Goal: Information Seeking & Learning: Learn about a topic

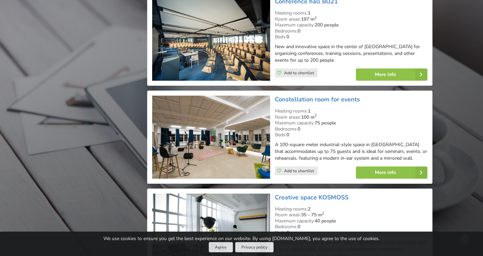
scroll to position [1983, 0]
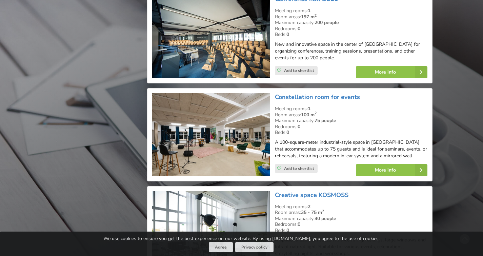
click at [206, 171] on div "Constellation room for events Meeting rooms: 1 Room areas: 100 m 2 Maximum capa…" at bounding box center [289, 134] width 285 height 93
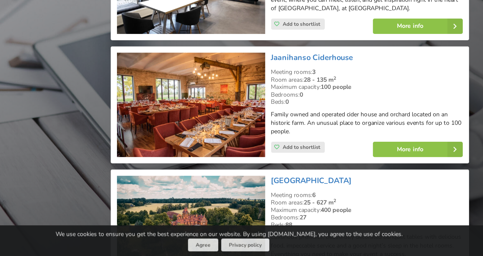
scroll to position [4489, 0]
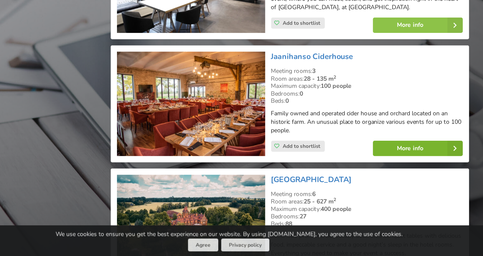
click at [396, 164] on link "More info" at bounding box center [392, 170] width 72 height 12
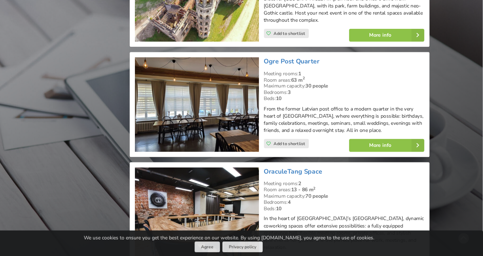
scroll to position [7823, 0]
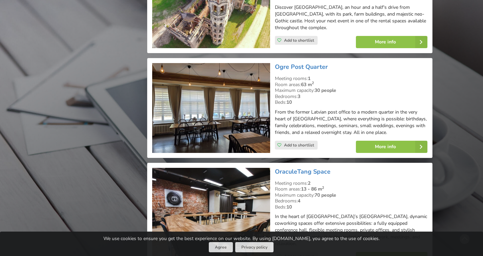
click at [385, 252] on link "More info" at bounding box center [392, 258] width 72 height 12
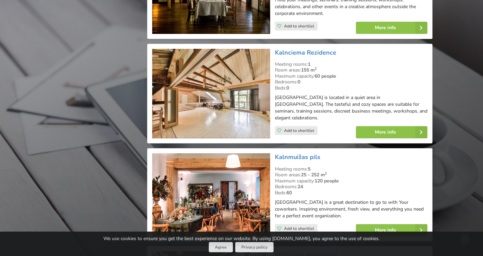
scroll to position [5128, 0]
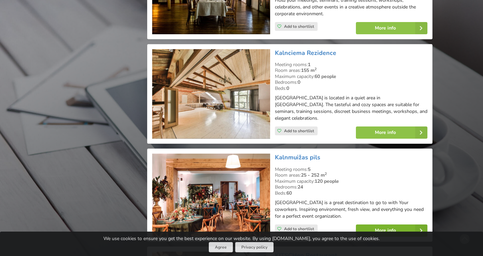
click at [398, 224] on link "More info" at bounding box center [392, 230] width 72 height 12
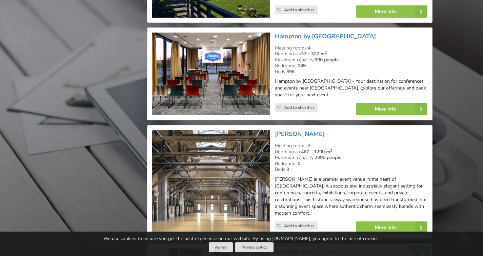
scroll to position [3837, 0]
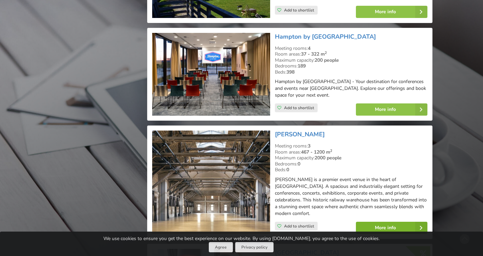
click at [400, 222] on link "More info" at bounding box center [392, 228] width 72 height 12
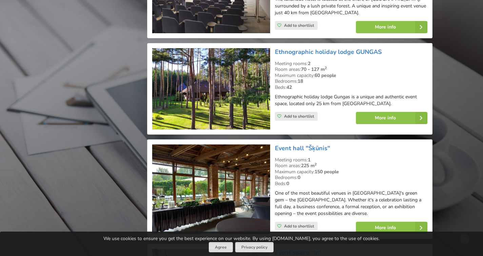
scroll to position [2929, 0]
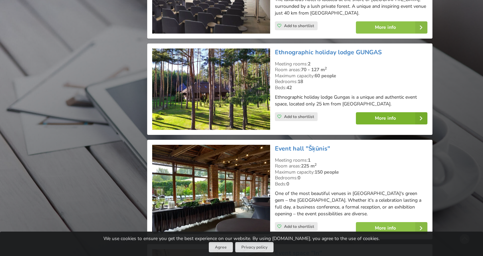
click at [384, 112] on link "More info" at bounding box center [392, 118] width 72 height 12
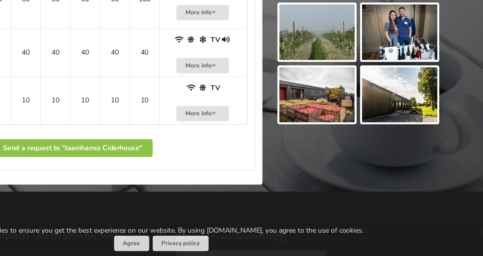
scroll to position [341, 0]
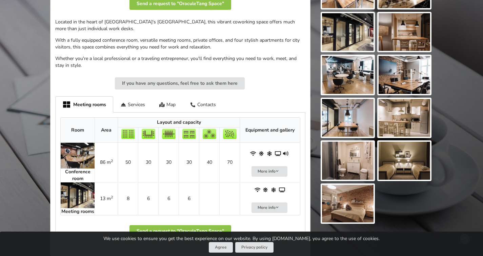
scroll to position [198, 0]
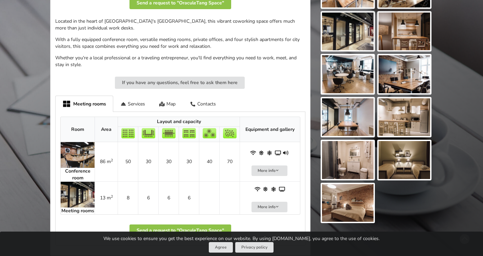
click at [357, 198] on img at bounding box center [348, 203] width 52 height 38
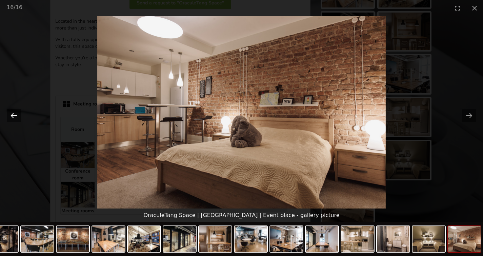
click at [15, 113] on button "Previous slide" at bounding box center [14, 115] width 14 height 13
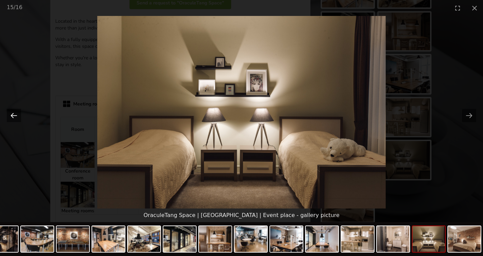
click at [15, 113] on button "Previous slide" at bounding box center [14, 115] width 14 height 13
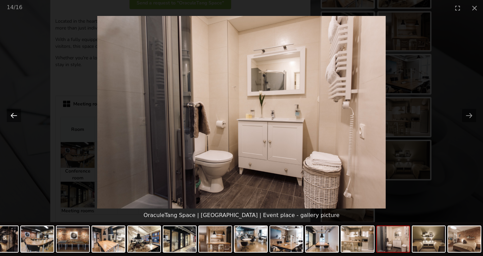
click at [15, 113] on button "Previous slide" at bounding box center [14, 115] width 14 height 13
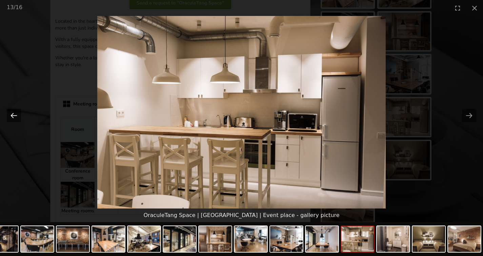
click at [15, 113] on button "Previous slide" at bounding box center [14, 115] width 14 height 13
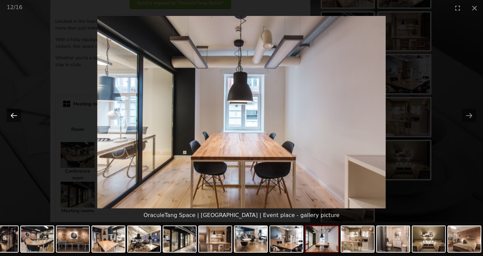
click at [15, 113] on button "Previous slide" at bounding box center [14, 115] width 14 height 13
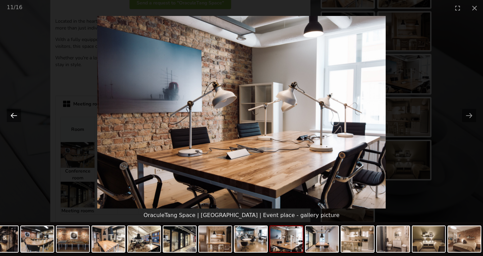
click at [15, 113] on button "Previous slide" at bounding box center [14, 115] width 14 height 13
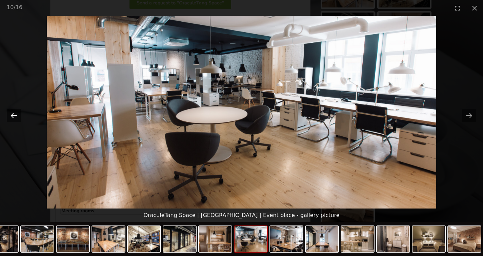
click at [15, 113] on button "Previous slide" at bounding box center [14, 115] width 14 height 13
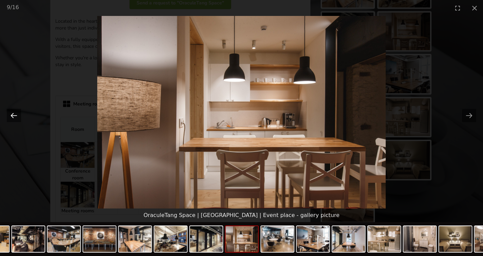
click at [15, 113] on button "Previous slide" at bounding box center [14, 115] width 14 height 13
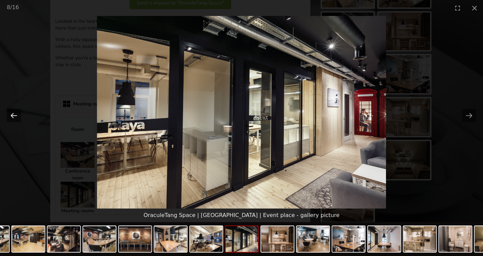
click at [15, 113] on button "Previous slide" at bounding box center [14, 115] width 14 height 13
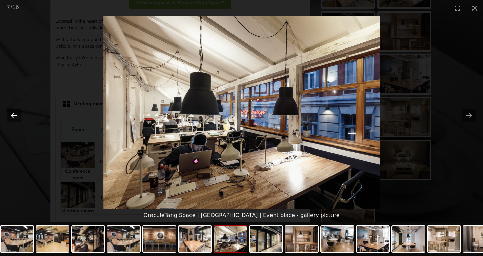
click at [15, 113] on button "Previous slide" at bounding box center [14, 115] width 14 height 13
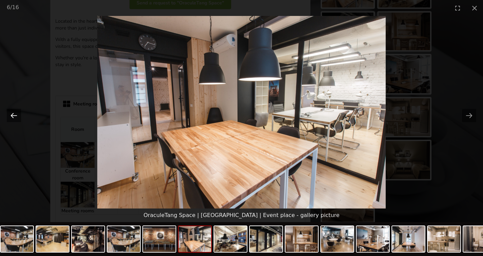
click at [15, 113] on button "Previous slide" at bounding box center [14, 115] width 14 height 13
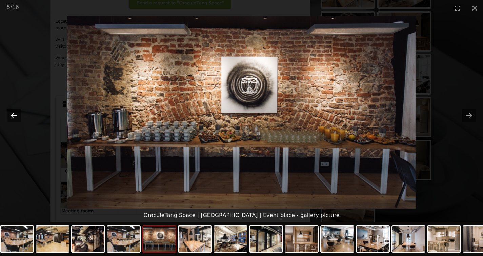
click at [15, 113] on button "Previous slide" at bounding box center [14, 115] width 14 height 13
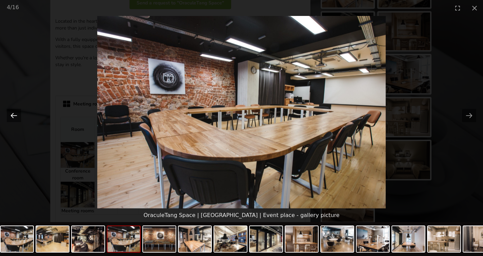
click at [15, 113] on button "Previous slide" at bounding box center [14, 115] width 14 height 13
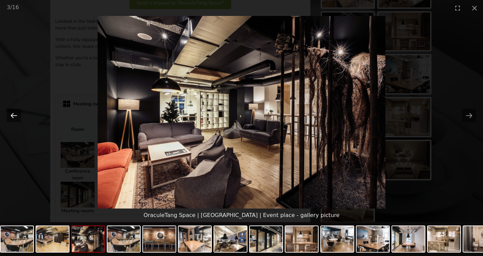
click at [15, 113] on button "Previous slide" at bounding box center [14, 115] width 14 height 13
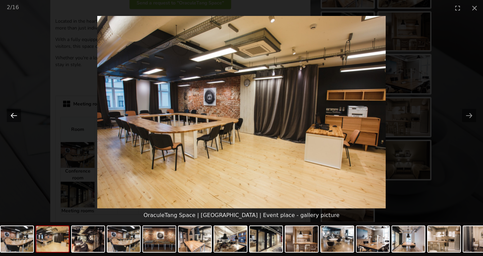
click at [15, 113] on button "Previous slide" at bounding box center [14, 115] width 14 height 13
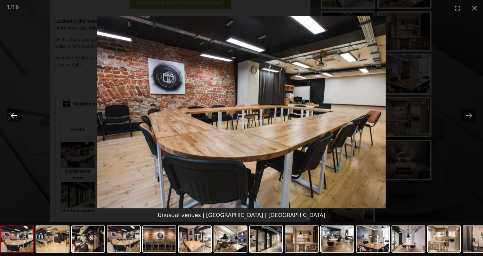
click at [15, 113] on button "Previous slide" at bounding box center [14, 115] width 14 height 13
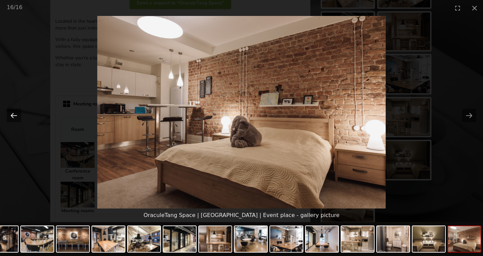
click at [15, 113] on button "Previous slide" at bounding box center [14, 115] width 14 height 13
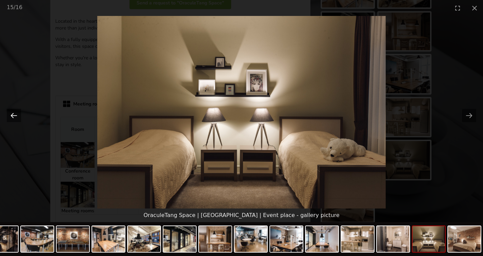
click at [15, 113] on button "Previous slide" at bounding box center [14, 115] width 14 height 13
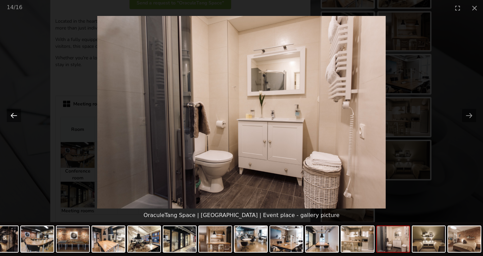
click at [15, 113] on button "Previous slide" at bounding box center [14, 115] width 14 height 13
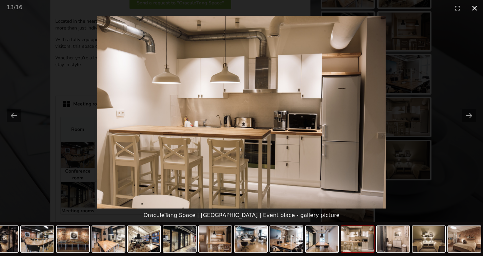
click at [474, 6] on button "Close gallery" at bounding box center [474, 8] width 17 height 16
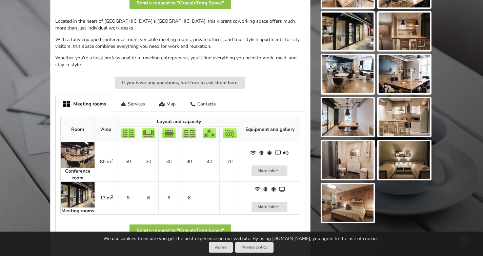
scroll to position [0, 0]
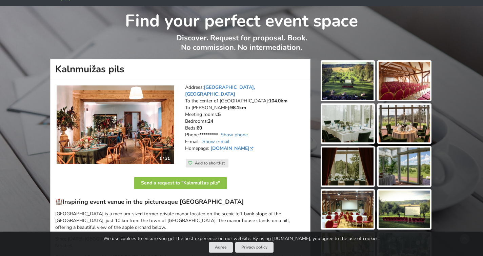
scroll to position [20, 0]
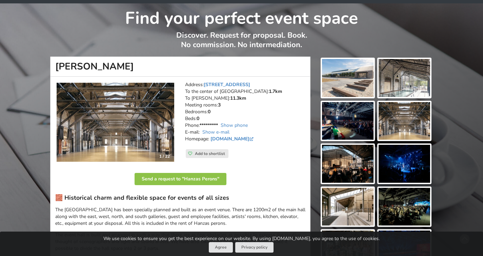
scroll to position [4, 0]
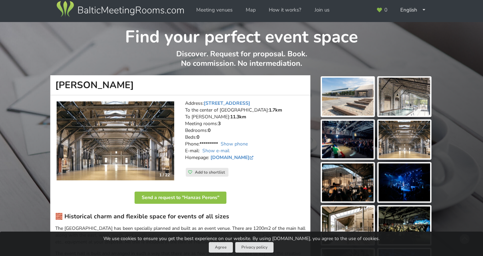
click at [352, 95] on img at bounding box center [348, 97] width 52 height 38
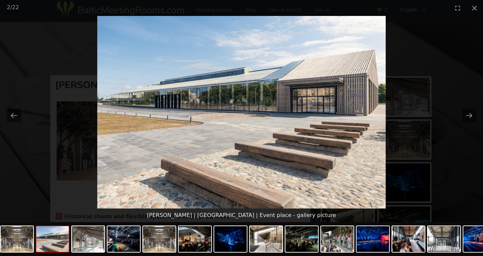
scroll to position [0, 0]
click at [343, 116] on img at bounding box center [241, 112] width 289 height 193
click at [468, 116] on button "Next slide" at bounding box center [469, 115] width 14 height 13
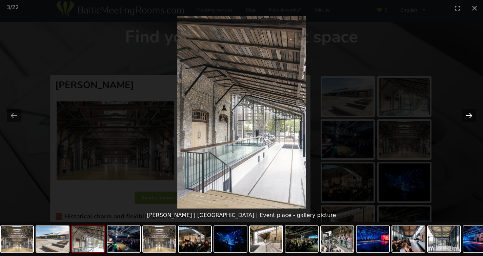
click at [468, 116] on button "Next slide" at bounding box center [469, 115] width 14 height 13
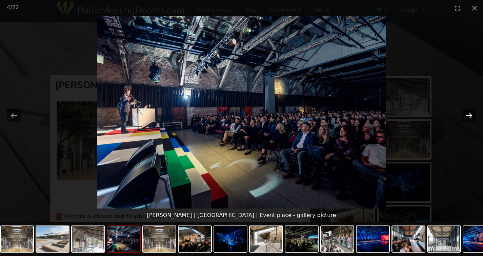
click at [468, 116] on button "Next slide" at bounding box center [469, 115] width 14 height 13
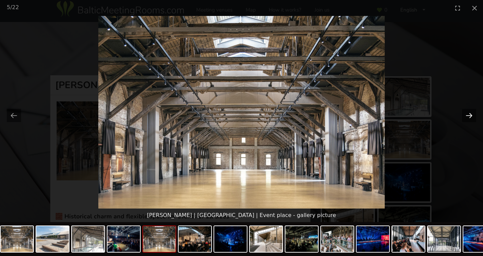
click at [468, 116] on button "Next slide" at bounding box center [469, 115] width 14 height 13
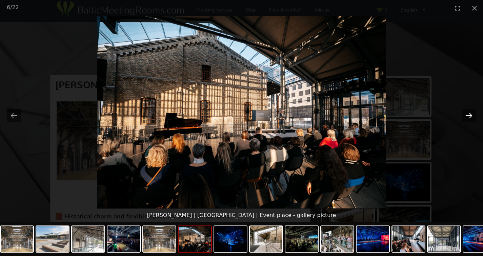
click at [468, 116] on button "Next slide" at bounding box center [469, 115] width 14 height 13
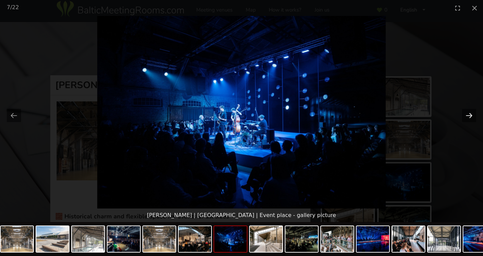
click at [468, 116] on button "Next slide" at bounding box center [469, 115] width 14 height 13
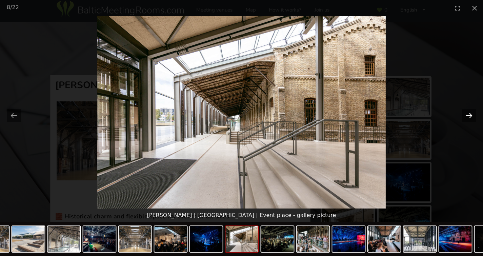
click at [468, 116] on button "Next slide" at bounding box center [469, 115] width 14 height 13
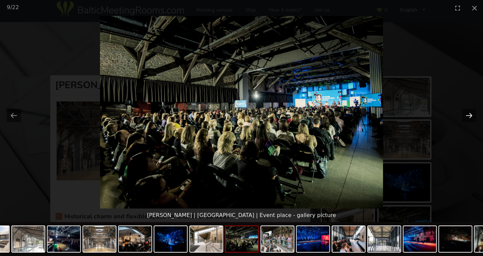
click at [468, 116] on button "Next slide" at bounding box center [469, 115] width 14 height 13
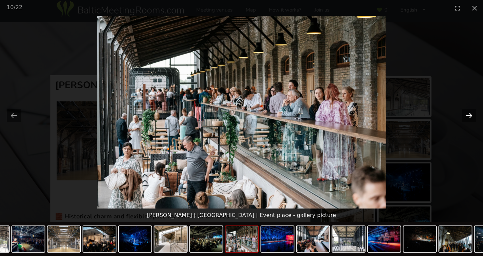
click at [468, 116] on button "Next slide" at bounding box center [469, 115] width 14 height 13
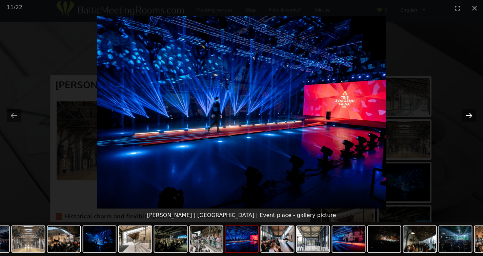
click at [468, 116] on button "Next slide" at bounding box center [469, 115] width 14 height 13
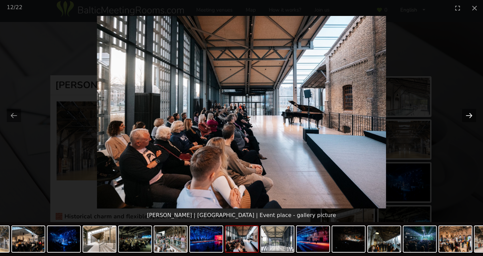
click at [468, 116] on button "Next slide" at bounding box center [469, 115] width 14 height 13
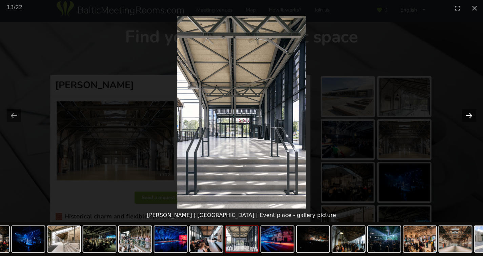
click at [468, 116] on button "Next slide" at bounding box center [469, 115] width 14 height 13
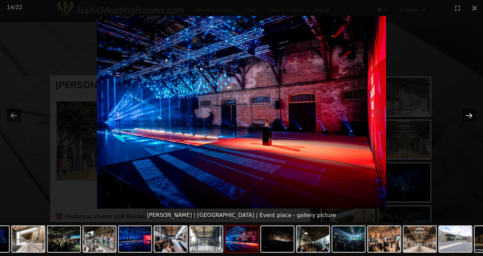
click at [468, 116] on button "Next slide" at bounding box center [469, 115] width 14 height 13
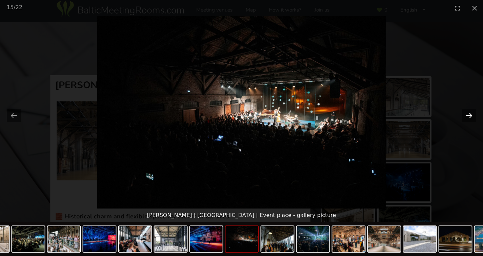
click at [468, 116] on button "Next slide" at bounding box center [469, 115] width 14 height 13
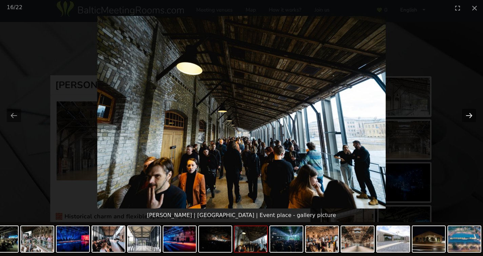
click at [468, 116] on button "Next slide" at bounding box center [469, 115] width 14 height 13
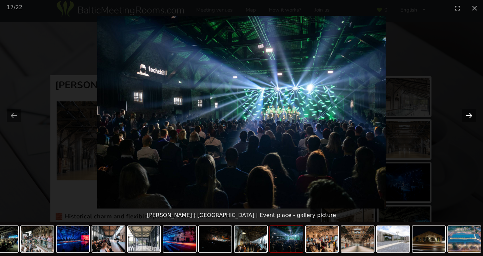
click at [468, 116] on button "Next slide" at bounding box center [469, 115] width 14 height 13
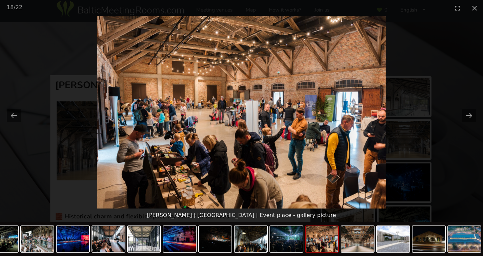
drag, startPoint x: 468, startPoint y: 116, endPoint x: 460, endPoint y: 145, distance: 30.5
click at [460, 145] on picture at bounding box center [241, 112] width 483 height 193
click at [469, 115] on button "Next slide" at bounding box center [469, 115] width 14 height 13
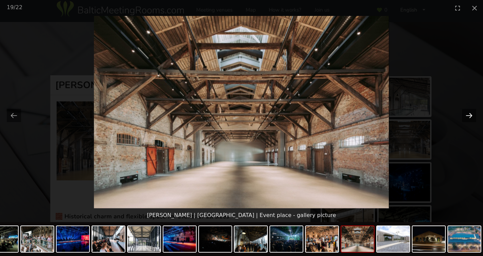
click at [469, 115] on button "Next slide" at bounding box center [469, 115] width 14 height 13
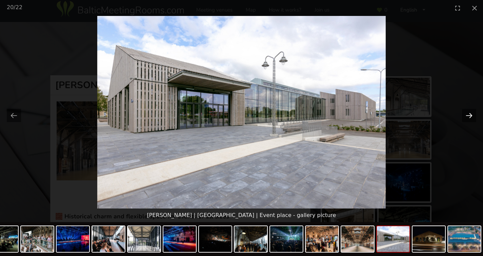
click at [469, 115] on button "Next slide" at bounding box center [469, 115] width 14 height 13
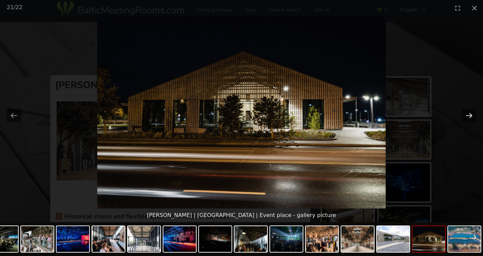
click at [472, 114] on button "Next slide" at bounding box center [469, 115] width 14 height 13
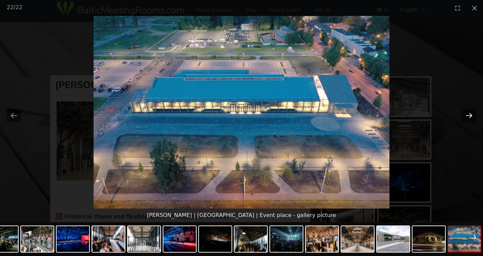
click at [472, 114] on button "Next slide" at bounding box center [469, 115] width 14 height 13
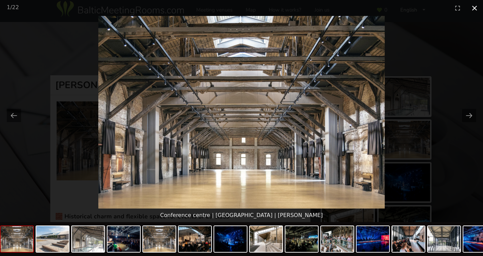
click at [474, 11] on button "Close gallery" at bounding box center [474, 8] width 17 height 16
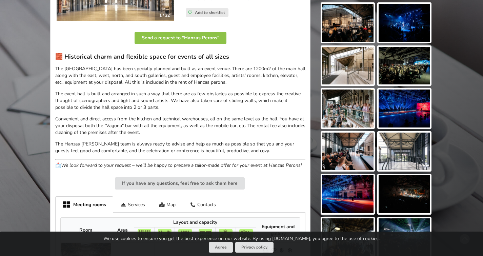
scroll to position [164, 0]
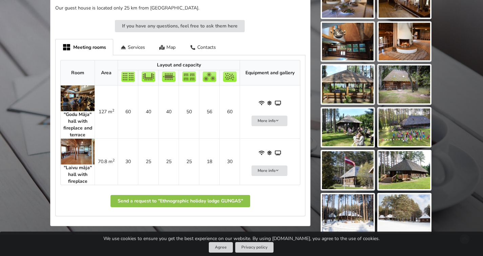
scroll to position [274, 0]
click at [82, 97] on img at bounding box center [78, 99] width 34 height 26
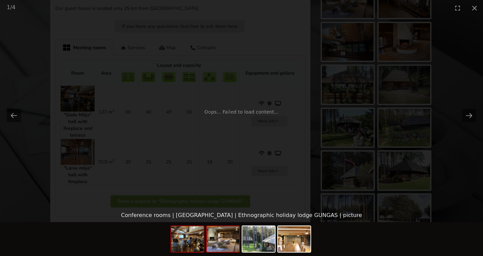
click at [230, 244] on img at bounding box center [223, 239] width 33 height 26
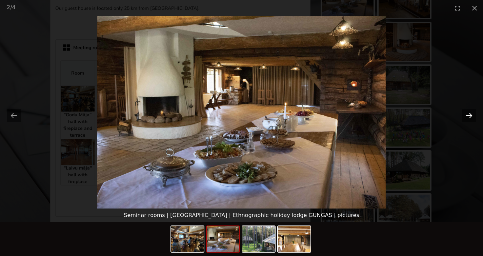
click at [468, 114] on button "Next slide" at bounding box center [469, 115] width 14 height 13
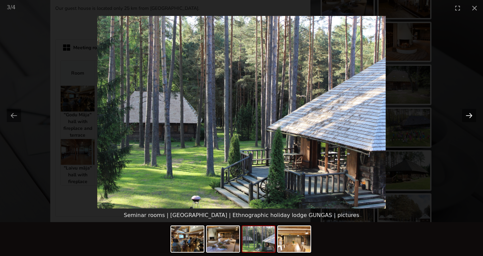
click at [468, 114] on button "Next slide" at bounding box center [469, 115] width 14 height 13
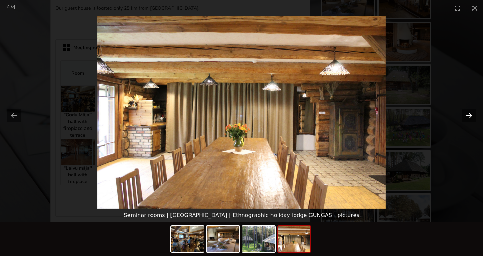
click at [468, 114] on button "Next slide" at bounding box center [469, 115] width 14 height 13
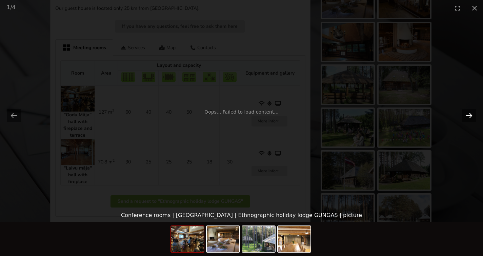
click at [468, 114] on button "Next slide" at bounding box center [469, 115] width 14 height 13
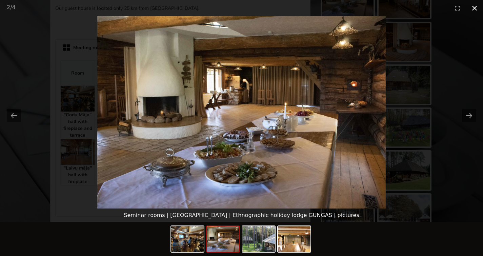
click at [476, 7] on button "Close gallery" at bounding box center [474, 8] width 17 height 16
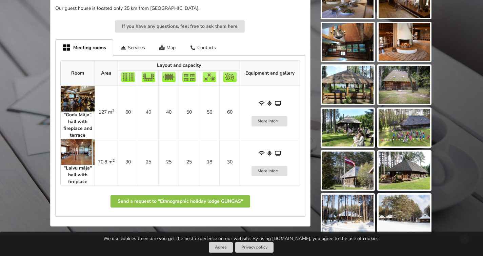
click at [79, 152] on img at bounding box center [78, 152] width 34 height 26
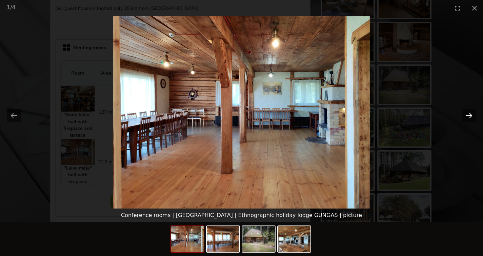
click at [470, 113] on button "Next slide" at bounding box center [469, 115] width 14 height 13
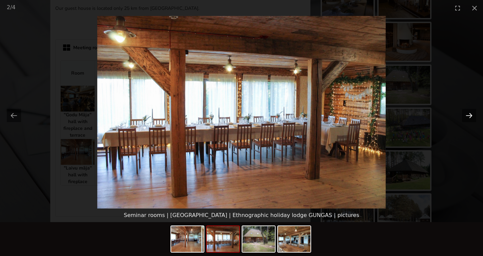
click at [470, 113] on button "Next slide" at bounding box center [469, 115] width 14 height 13
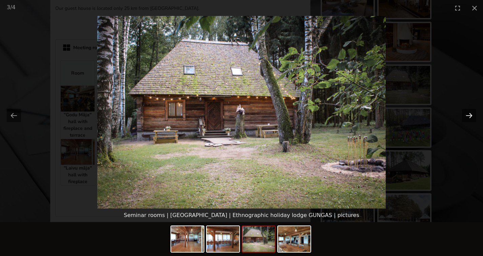
click at [470, 113] on button "Next slide" at bounding box center [469, 115] width 14 height 13
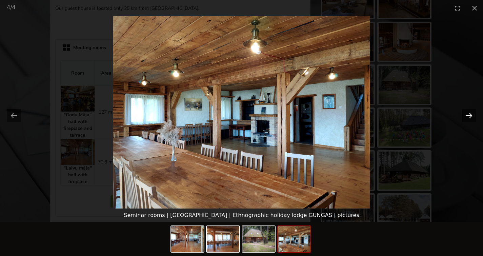
click at [470, 113] on button "Next slide" at bounding box center [469, 115] width 14 height 13
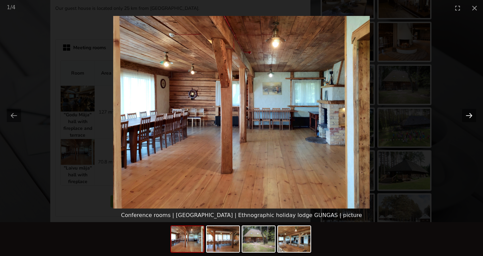
click at [470, 113] on button "Next slide" at bounding box center [469, 115] width 14 height 13
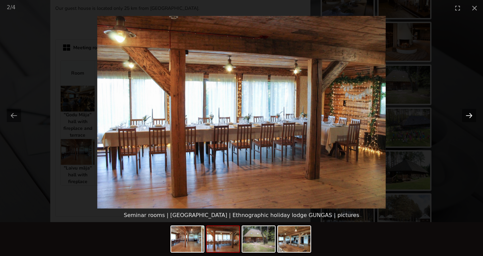
click at [470, 113] on button "Next slide" at bounding box center [469, 115] width 14 height 13
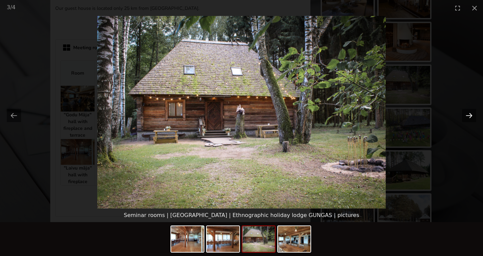
click at [470, 113] on button "Next slide" at bounding box center [469, 115] width 14 height 13
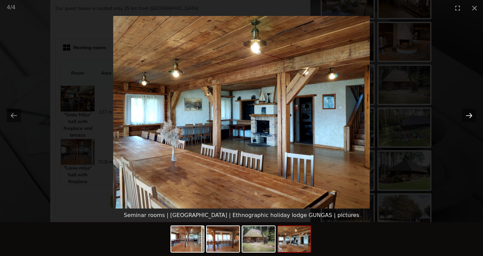
click at [470, 113] on button "Next slide" at bounding box center [469, 115] width 14 height 13
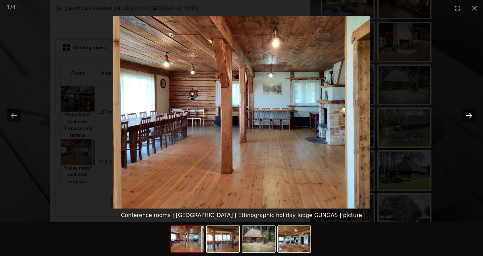
click at [470, 113] on button "Next slide" at bounding box center [469, 115] width 14 height 13
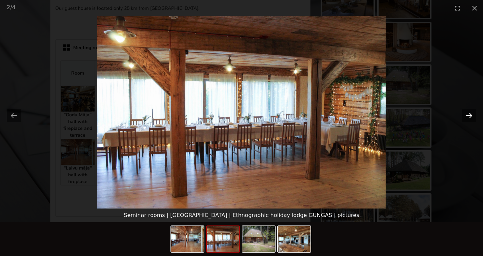
click at [470, 113] on button "Next slide" at bounding box center [469, 115] width 14 height 13
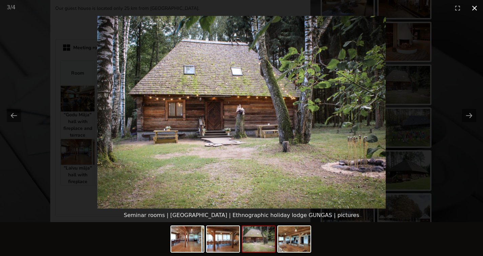
click at [473, 8] on button "Close gallery" at bounding box center [474, 8] width 17 height 16
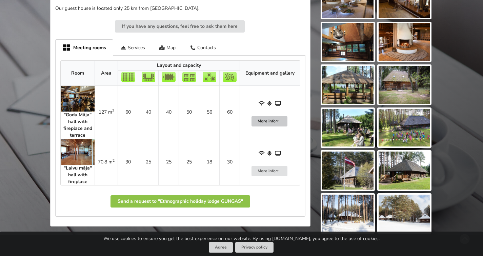
click at [269, 120] on button "More info" at bounding box center [270, 121] width 36 height 11
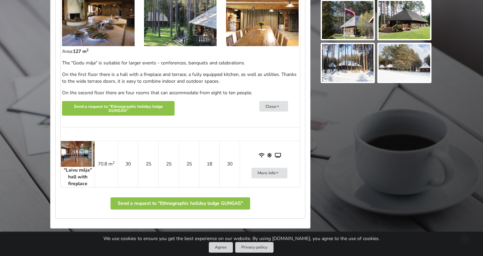
scroll to position [424, 0]
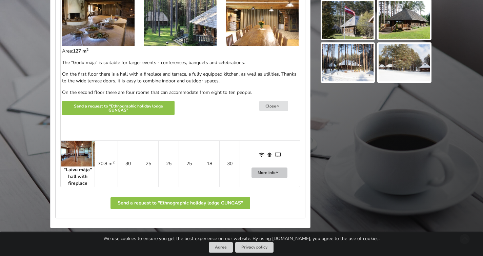
click at [277, 176] on button "More info" at bounding box center [270, 172] width 36 height 11
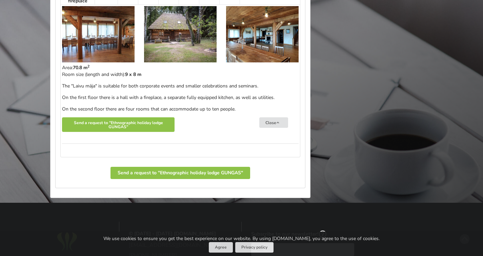
scroll to position [391, 0]
